Goal: Task Accomplishment & Management: Manage account settings

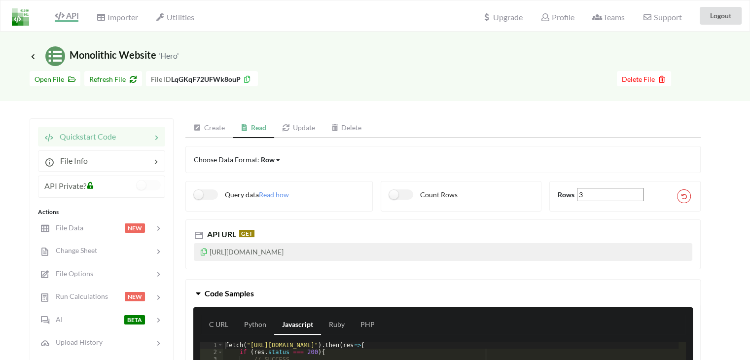
click at [564, 22] on div "Profile" at bounding box center [557, 16] width 46 height 22
click at [560, 19] on span "Profile" at bounding box center [558, 18] width 34 height 12
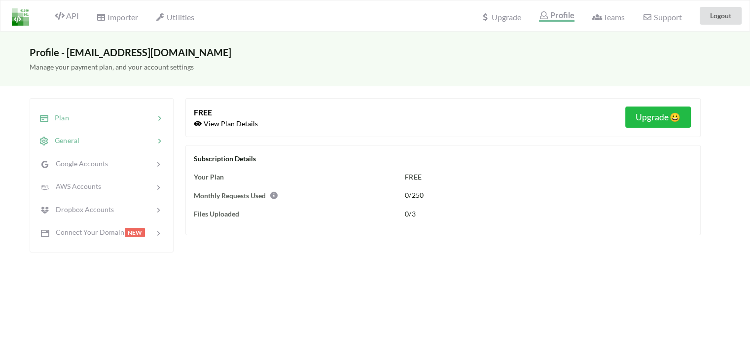
click at [119, 137] on div at bounding box center [116, 140] width 75 height 11
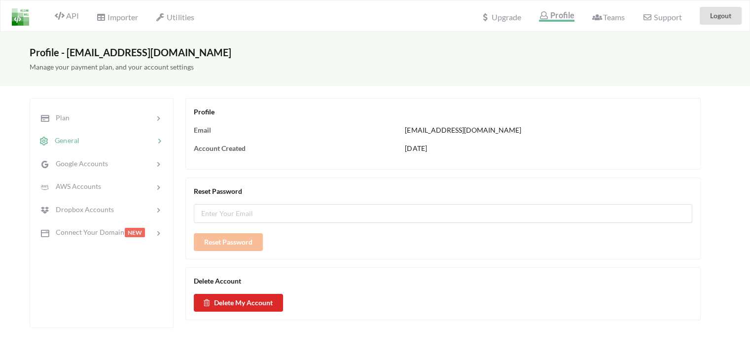
scroll to position [71, 0]
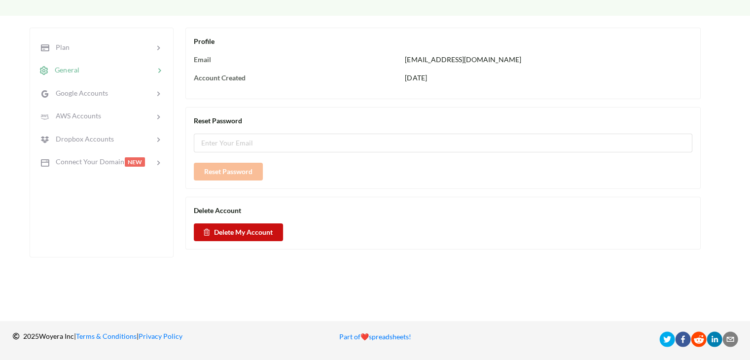
click at [251, 236] on button "Delete My Account" at bounding box center [238, 232] width 89 height 18
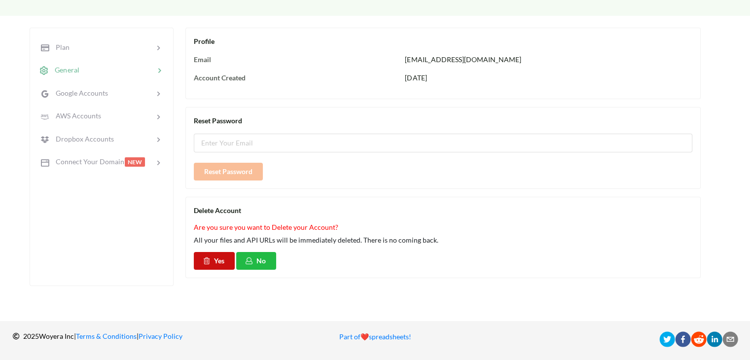
click at [217, 263] on button "Yes" at bounding box center [214, 261] width 41 height 18
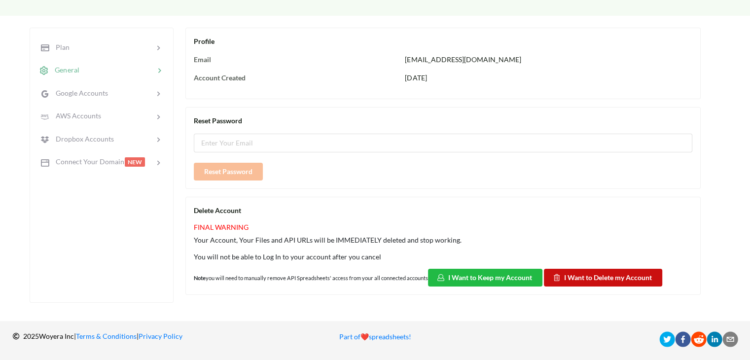
click at [586, 275] on button "I Want to Delete my Account" at bounding box center [603, 278] width 118 height 18
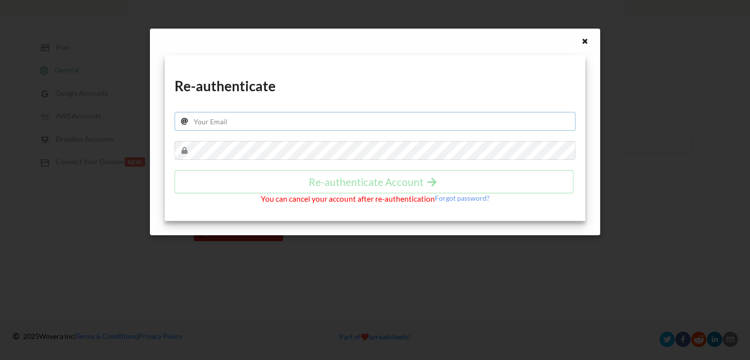
click at [368, 122] on input "text" at bounding box center [375, 121] width 401 height 19
type input "[EMAIL_ADDRESS][DOMAIN_NAME]"
click at [310, 178] on h4 "Re-authenticate Account" at bounding box center [374, 182] width 378 height 12
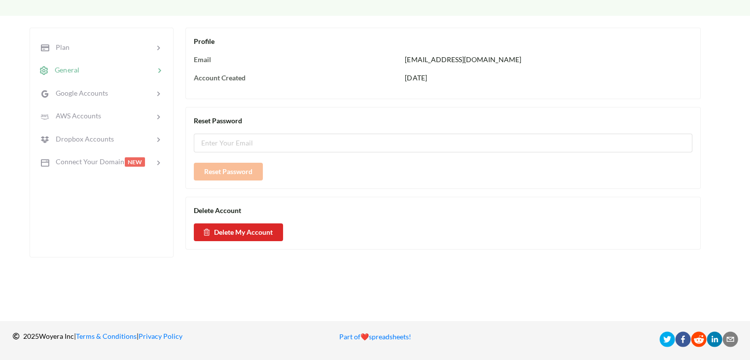
scroll to position [0, 0]
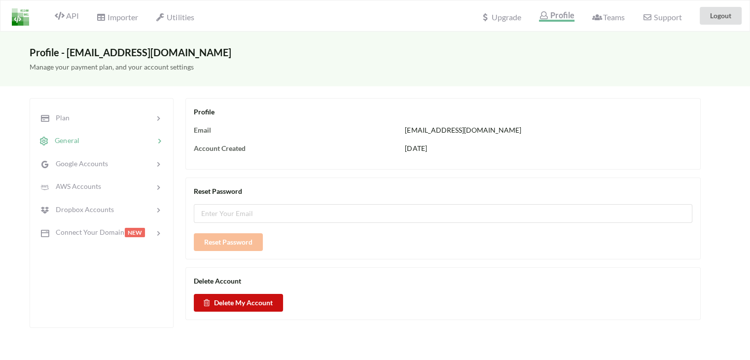
click at [249, 301] on button "Delete My Account" at bounding box center [238, 303] width 89 height 18
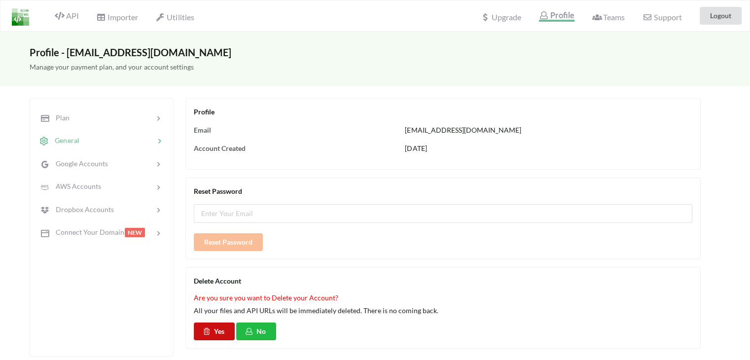
click at [221, 326] on button "Yes" at bounding box center [214, 332] width 41 height 18
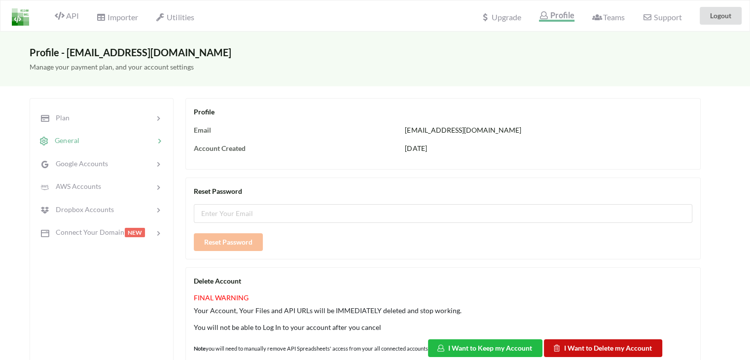
click at [586, 340] on button "I Want to Delete my Account" at bounding box center [603, 348] width 118 height 18
